Goal: Contribute content: Add original content to the website for others to see

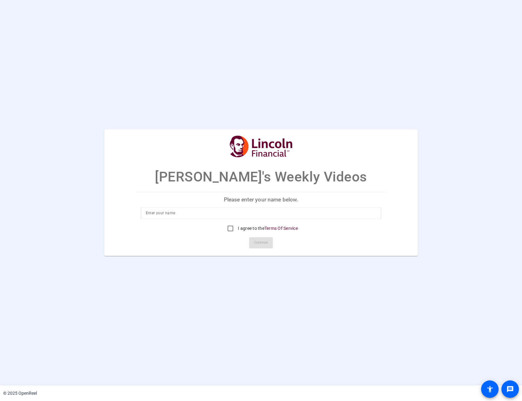
click at [357, 182] on input at bounding box center [261, 212] width 231 height 7
type input "a"
type input "Jameson Mulshenock"
click at [227, 182] on input "I agree to the Terms Of Service" at bounding box center [230, 228] width 12 height 12
checkbox input "true"
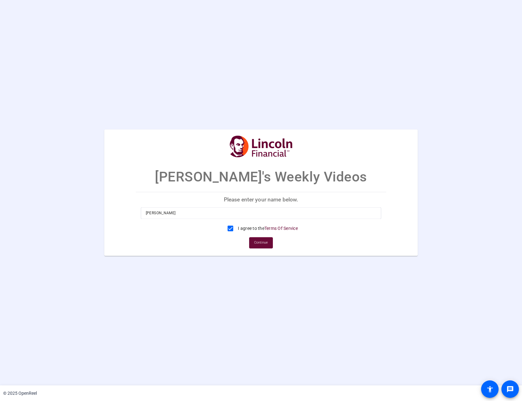
click at [257, 182] on span "Continue" at bounding box center [261, 242] width 14 height 9
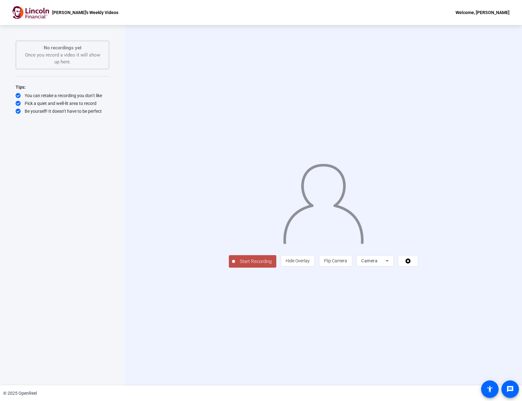
click at [235, 182] on span "Start Recording" at bounding box center [255, 261] width 41 height 7
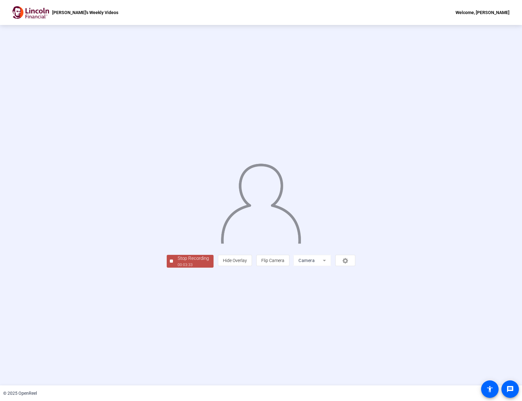
click at [177, 182] on div "00:03:33" at bounding box center [192, 265] width 31 height 6
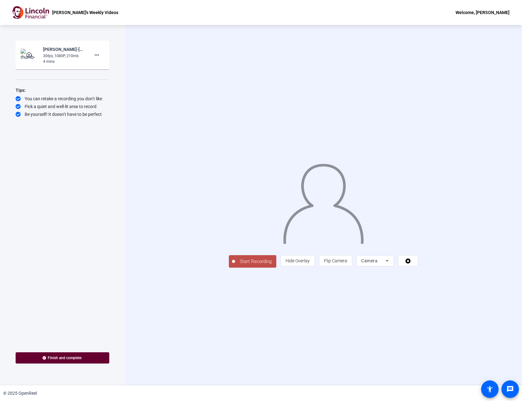
click at [235, 265] on span "Start Recording" at bounding box center [255, 261] width 41 height 7
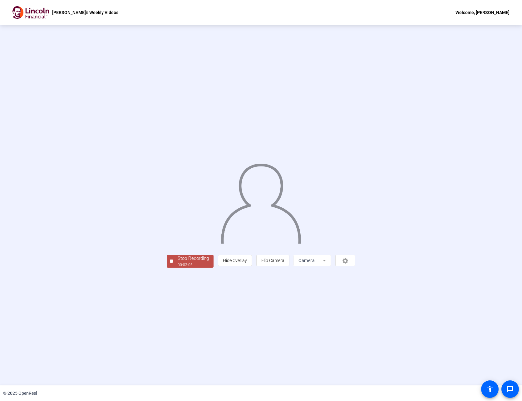
click at [173, 267] on span "Stop Recording 00:03:06" at bounding box center [193, 261] width 41 height 13
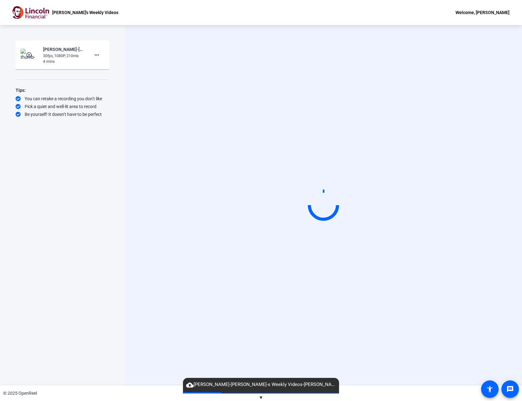
click at [109, 41] on div "Start Recording play_circle_outline Jameson Mulshenock-Tim-s Weekly Videos-Tim-…" at bounding box center [63, 199] width 94 height 316
click at [99, 56] on mat-icon "more_horiz" at bounding box center [96, 54] width 7 height 7
click at [105, 68] on span "Delete clip" at bounding box center [106, 67] width 25 height 7
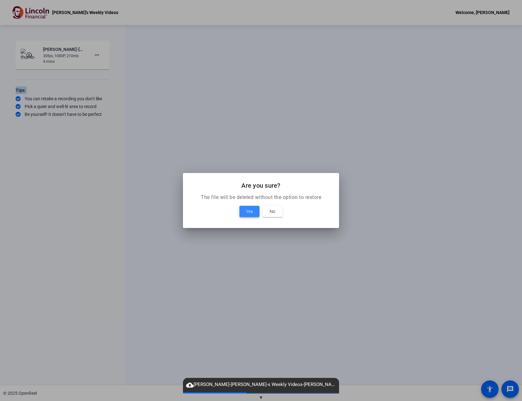
click at [244, 212] on span at bounding box center [249, 211] width 20 height 15
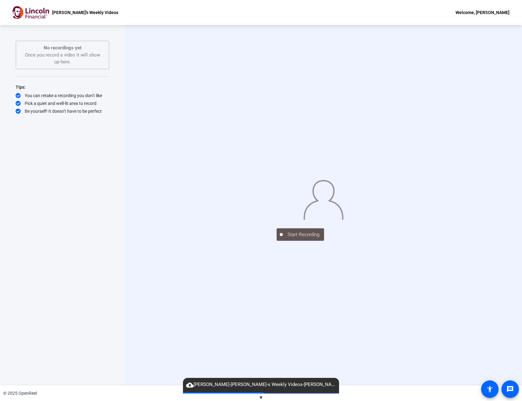
click at [106, 273] on div "Start Recording No recordings yet Once you record a video it will show up here.…" at bounding box center [63, 199] width 94 height 316
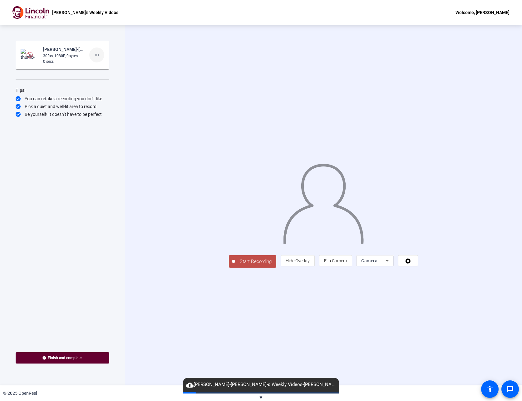
click at [102, 55] on span at bounding box center [96, 54] width 15 height 15
click at [102, 55] on div at bounding box center [261, 200] width 522 height 401
click at [49, 52] on div "[PERSON_NAME]-[PERSON_NAME]-s Weekly Videos-[PERSON_NAME]-s Weekly Videos-17592…" at bounding box center [64, 49] width 42 height 7
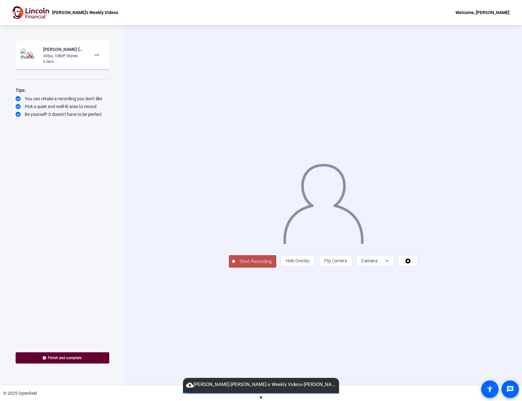
click at [235, 265] on span "Start Recording" at bounding box center [255, 261] width 41 height 7
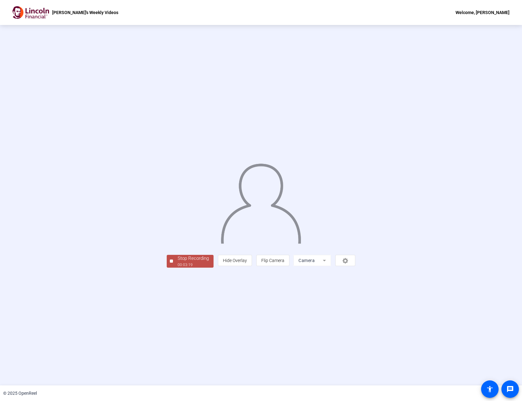
click at [173, 267] on span "Stop Recording 00:03:19" at bounding box center [193, 261] width 41 height 13
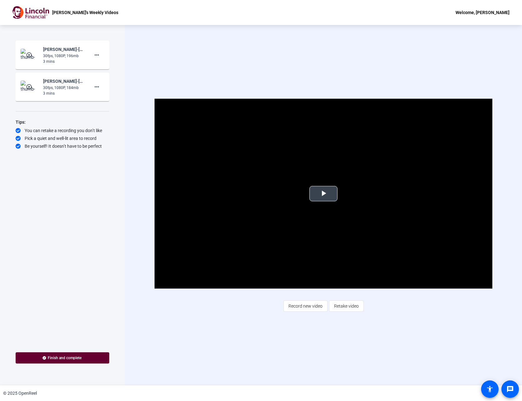
click at [323, 193] on span "Video Player" at bounding box center [323, 193] width 0 height 0
click at [297, 303] on span "Record new video" at bounding box center [305, 306] width 34 height 12
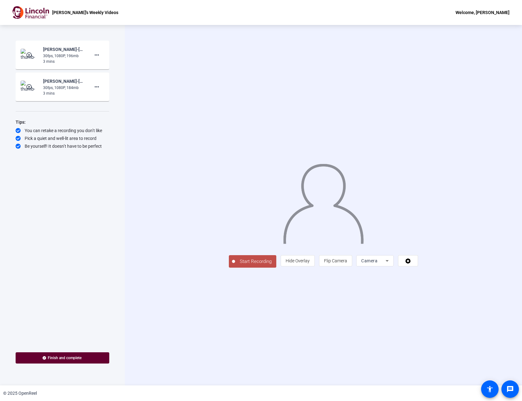
click at [235, 265] on span "Start Recording" at bounding box center [255, 261] width 41 height 7
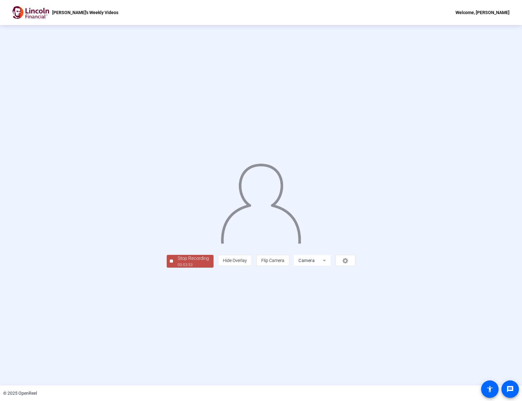
click at [177, 267] on div "00:03:53" at bounding box center [192, 265] width 31 height 6
